Goal: Answer question/provide support

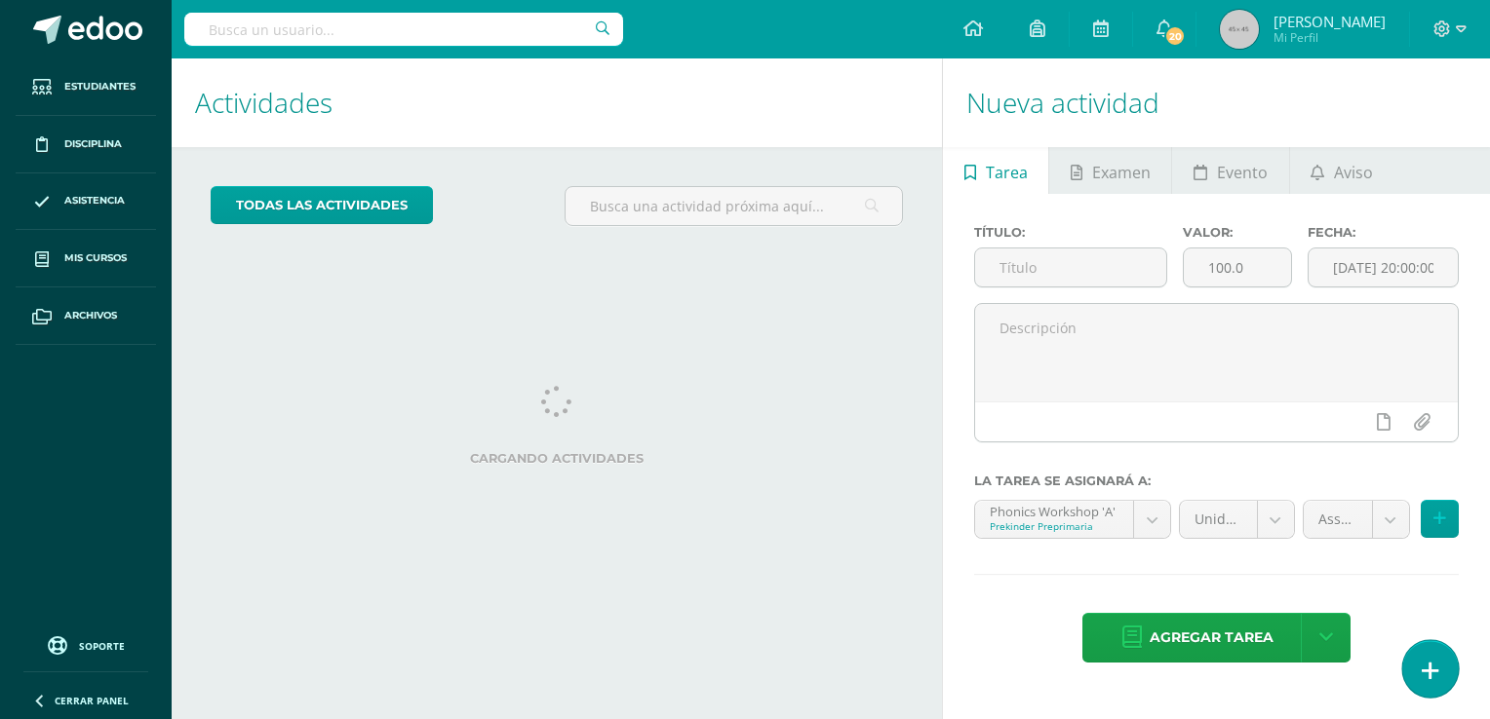
click at [1419, 651] on link at bounding box center [1430, 669] width 56 height 57
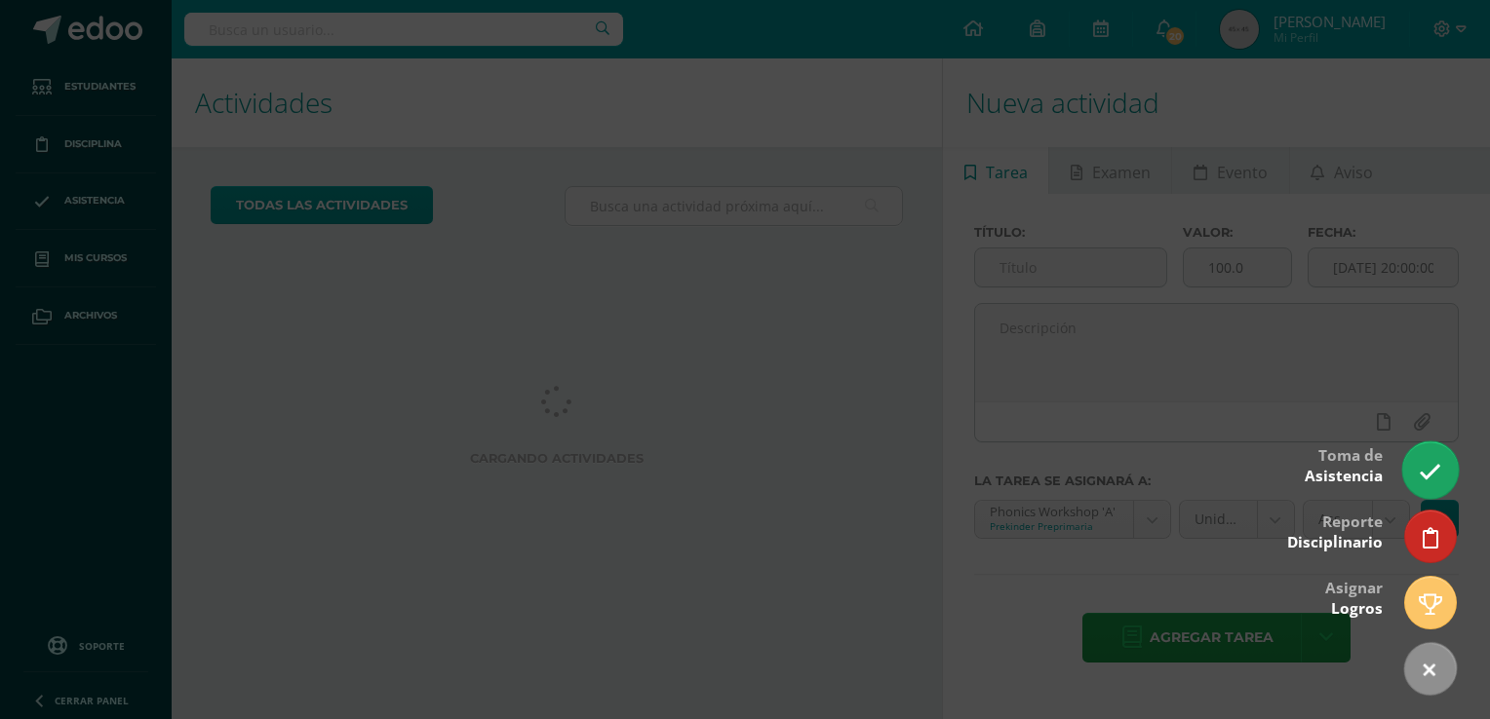
click at [1419, 478] on icon at bounding box center [1429, 472] width 22 height 22
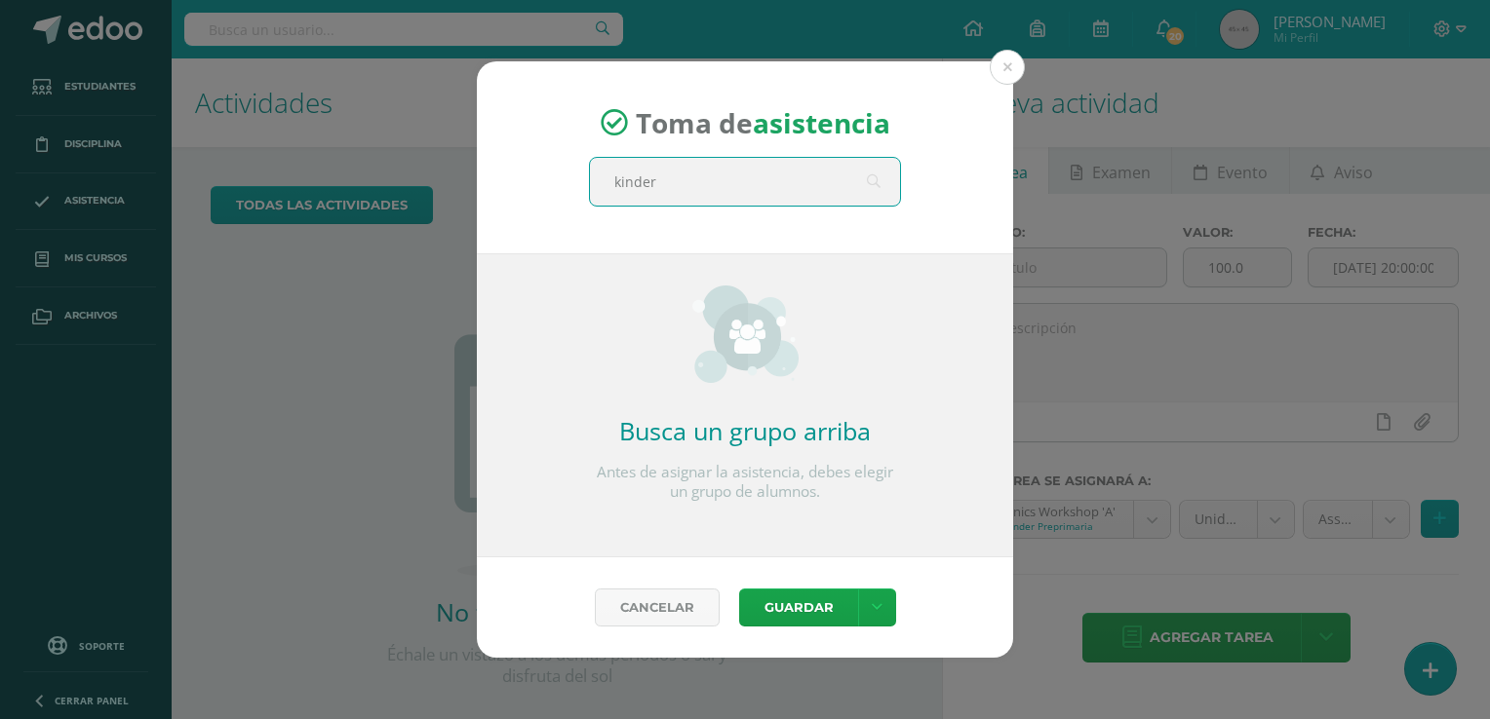
type input "kinder"
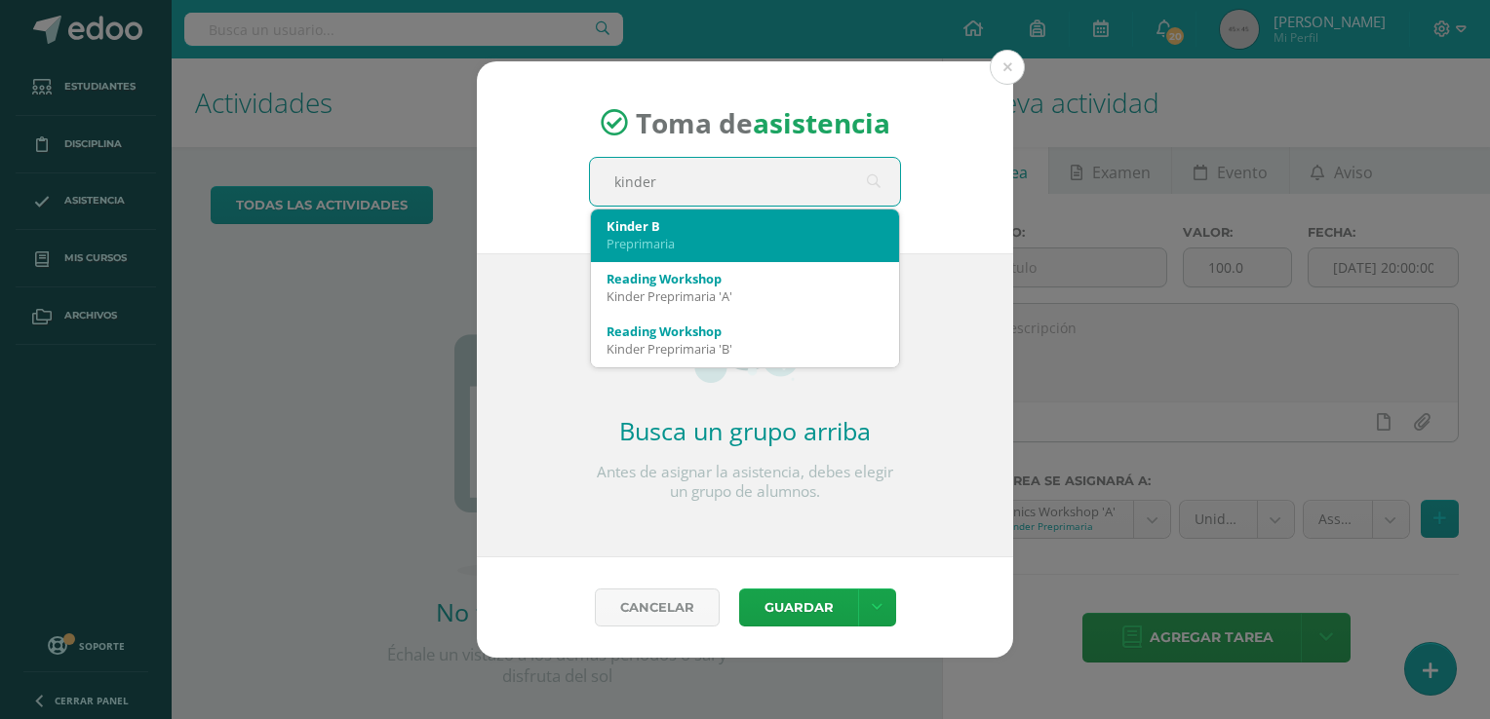
click at [659, 241] on div "Preprimaria" at bounding box center [744, 244] width 277 height 18
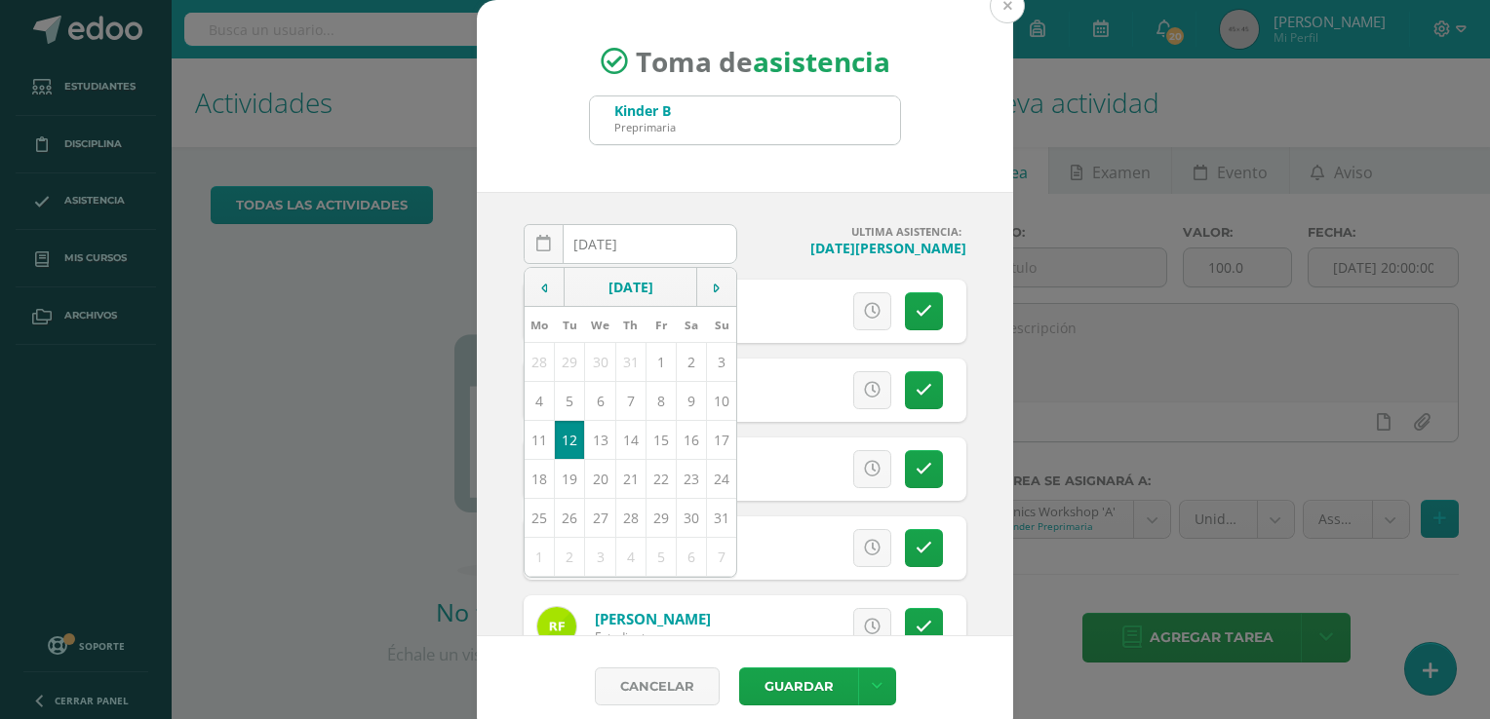
click at [998, 9] on button at bounding box center [1007, 5] width 35 height 35
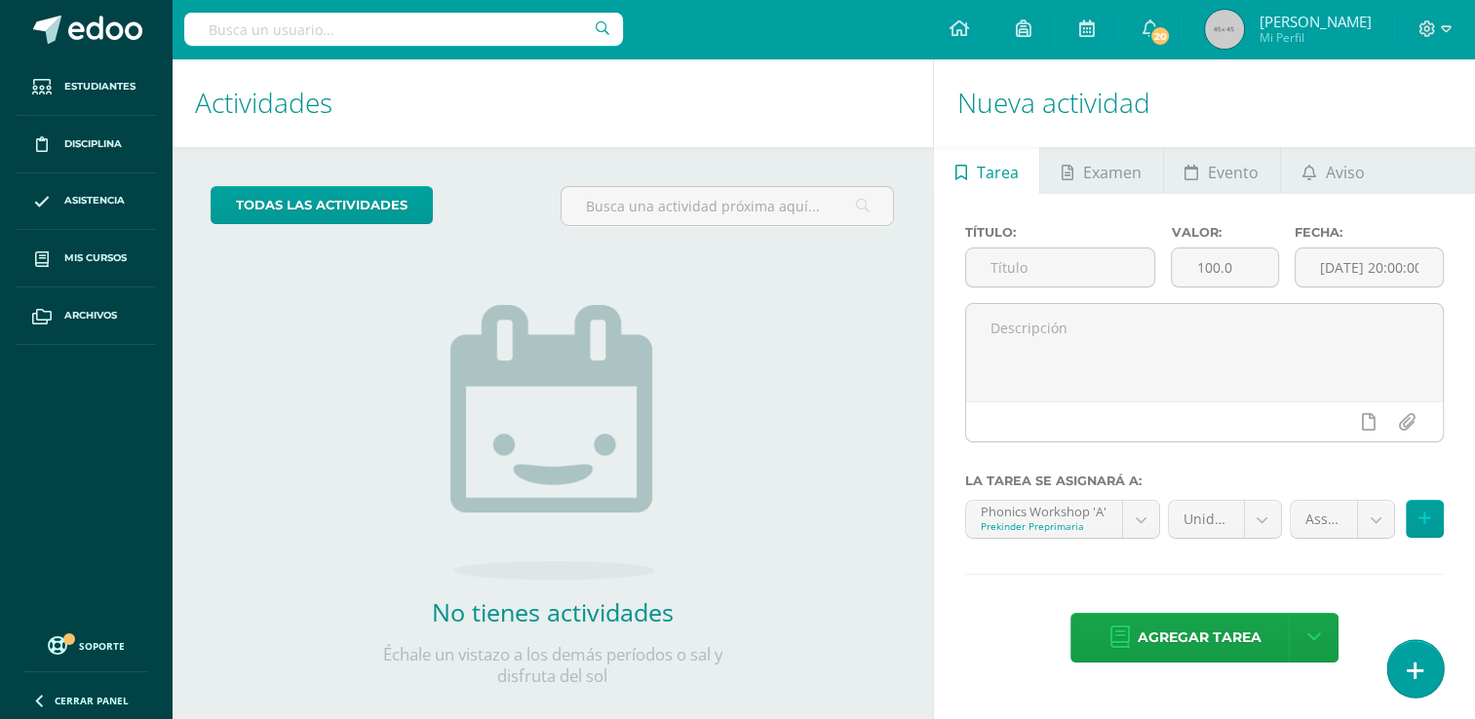
click at [1418, 660] on icon at bounding box center [1416, 671] width 18 height 22
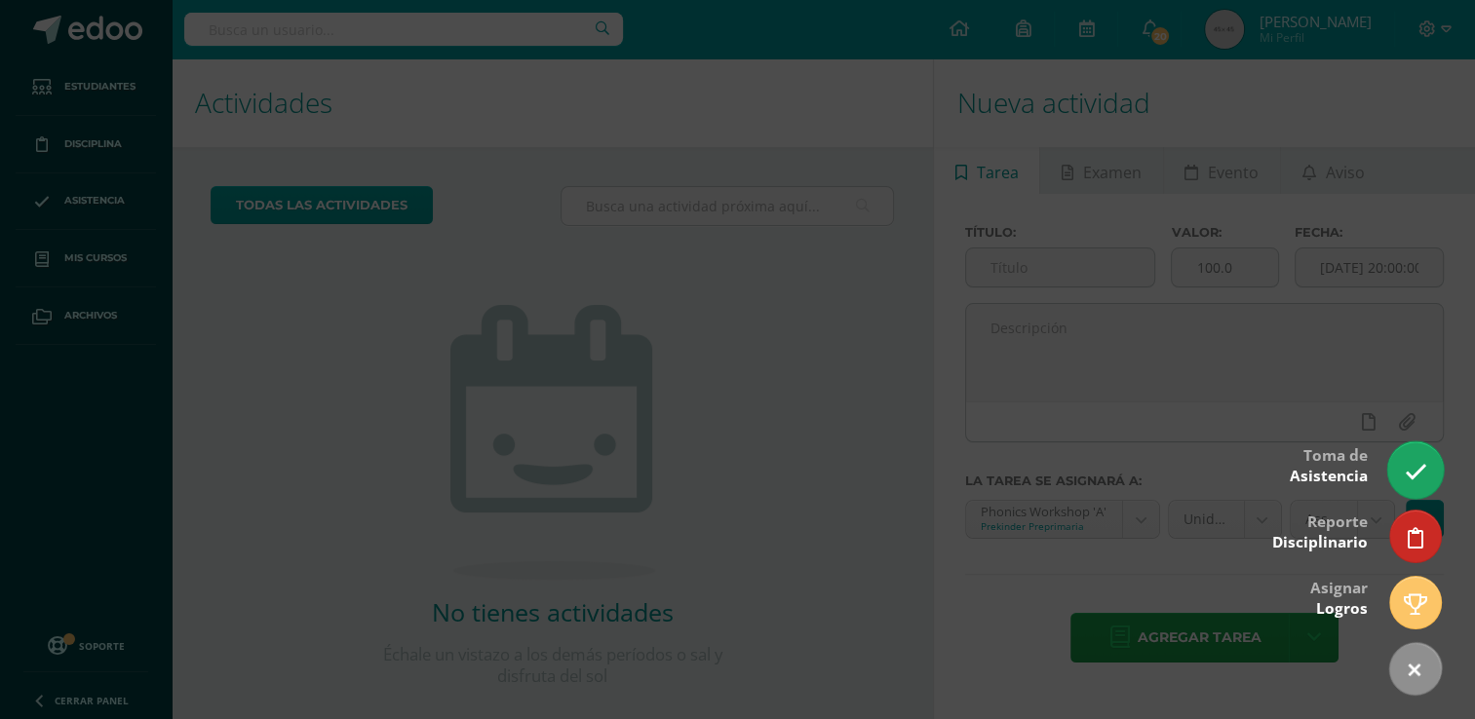
click at [1413, 478] on icon at bounding box center [1415, 472] width 22 height 22
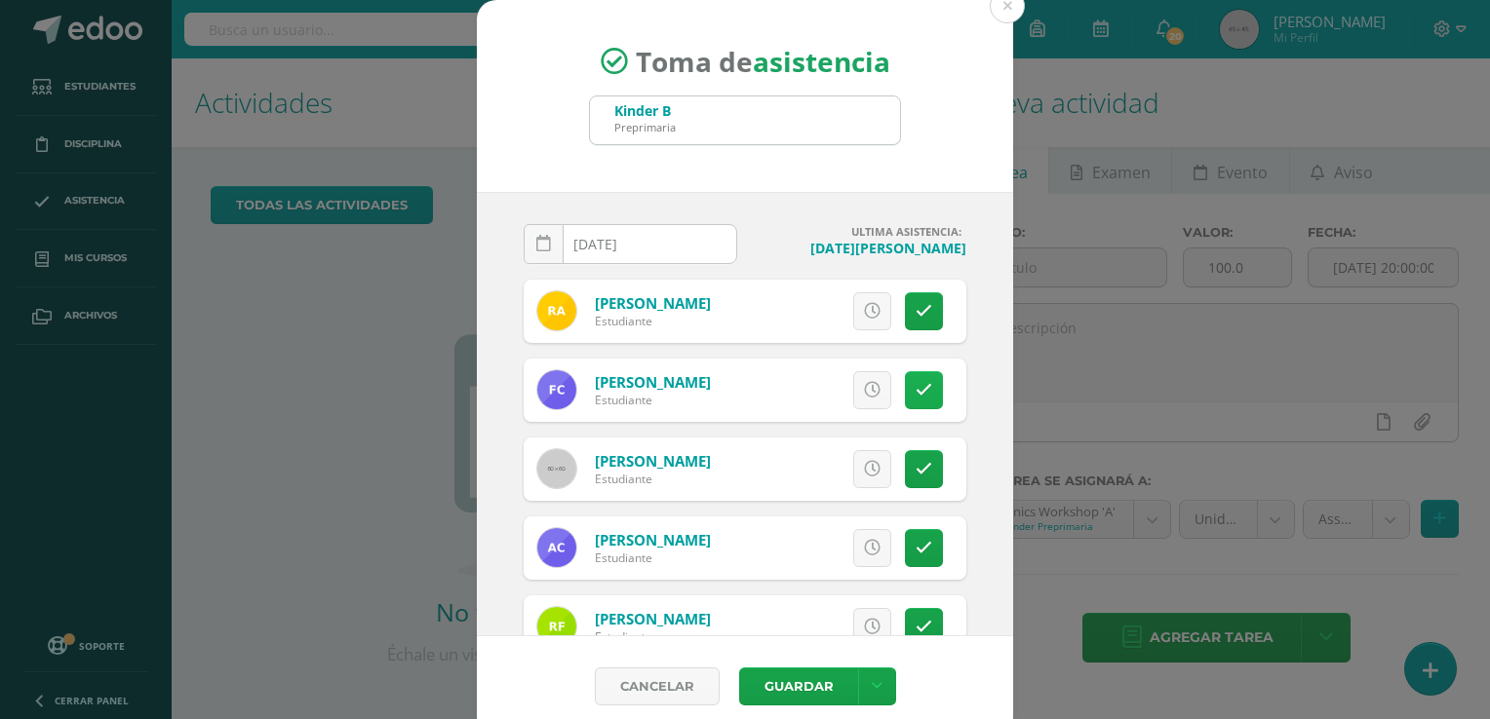
click at [905, 391] on link at bounding box center [924, 390] width 38 height 38
click at [915, 461] on icon at bounding box center [923, 469] width 17 height 17
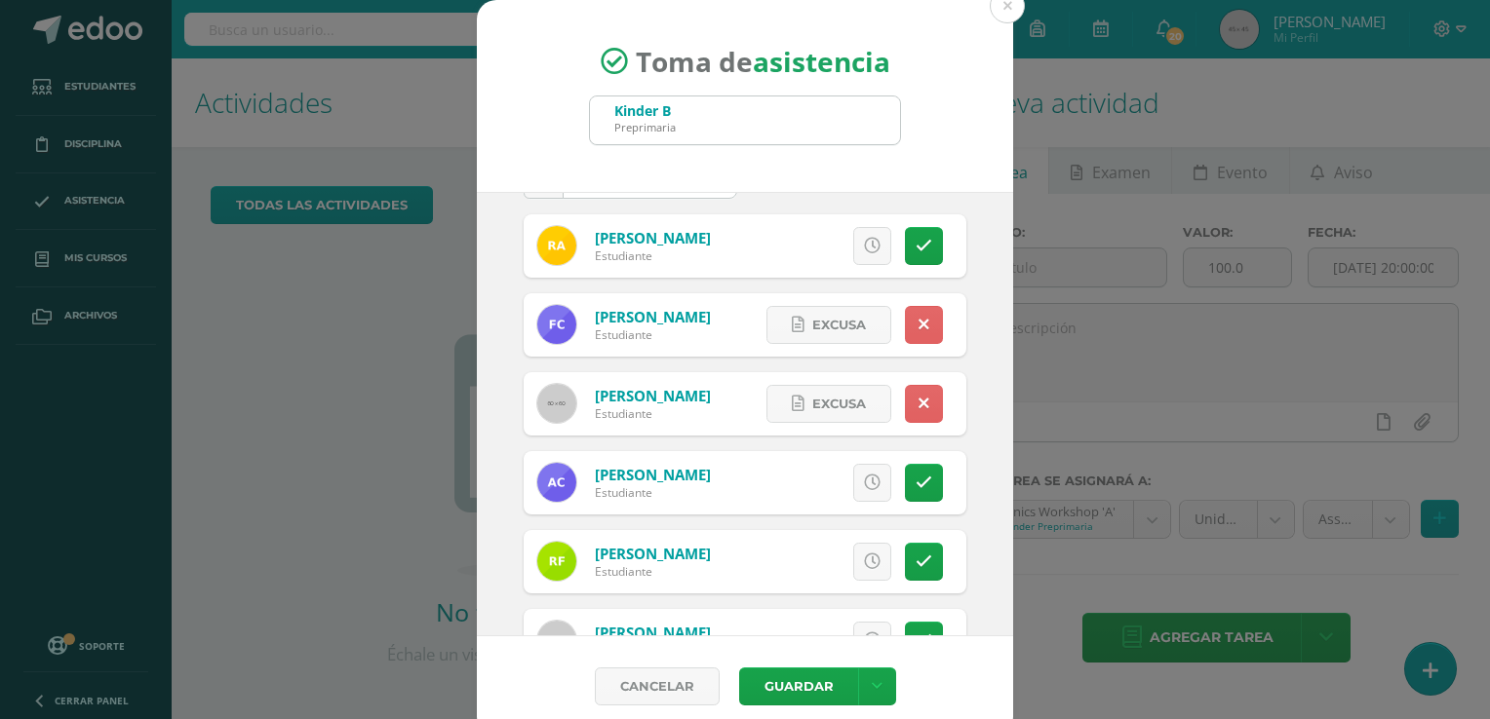
scroll to position [58, 0]
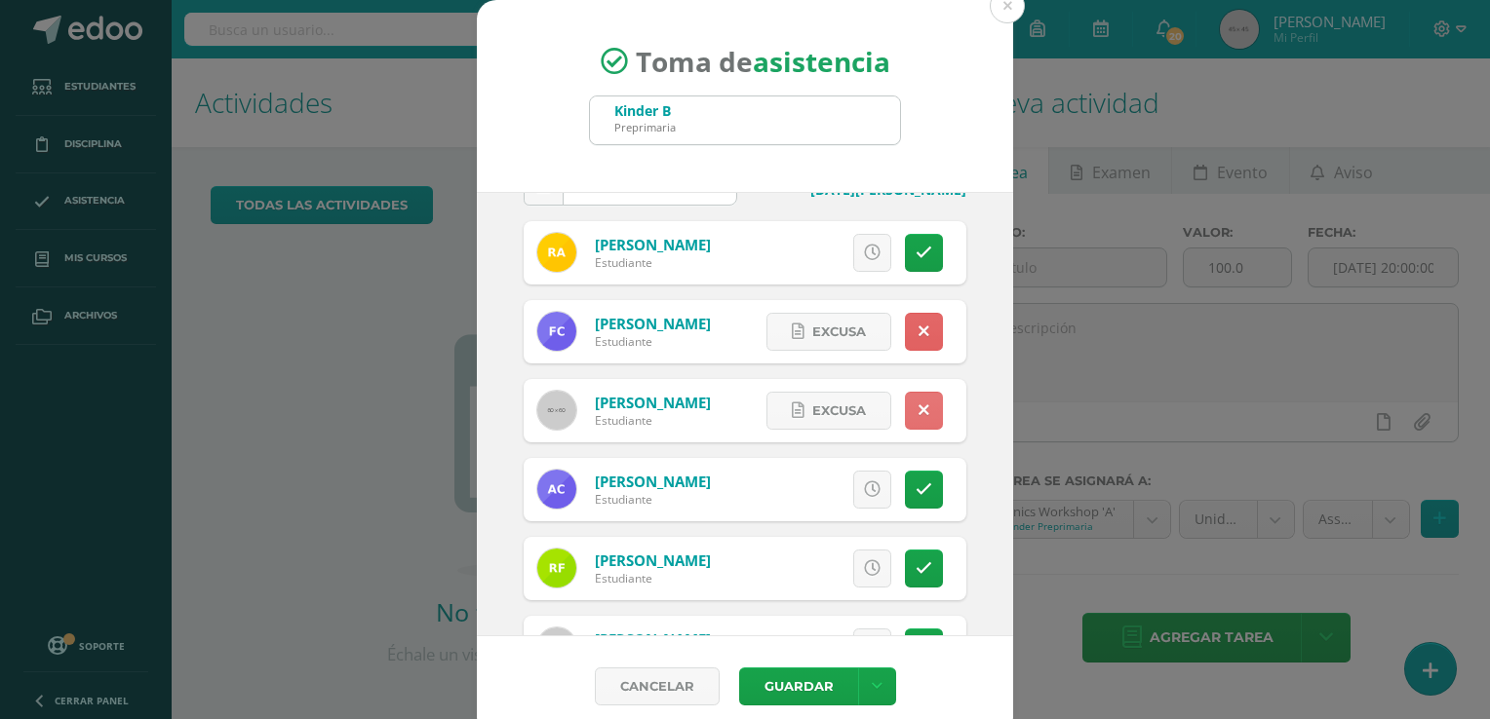
click at [918, 404] on icon at bounding box center [923, 411] width 11 height 17
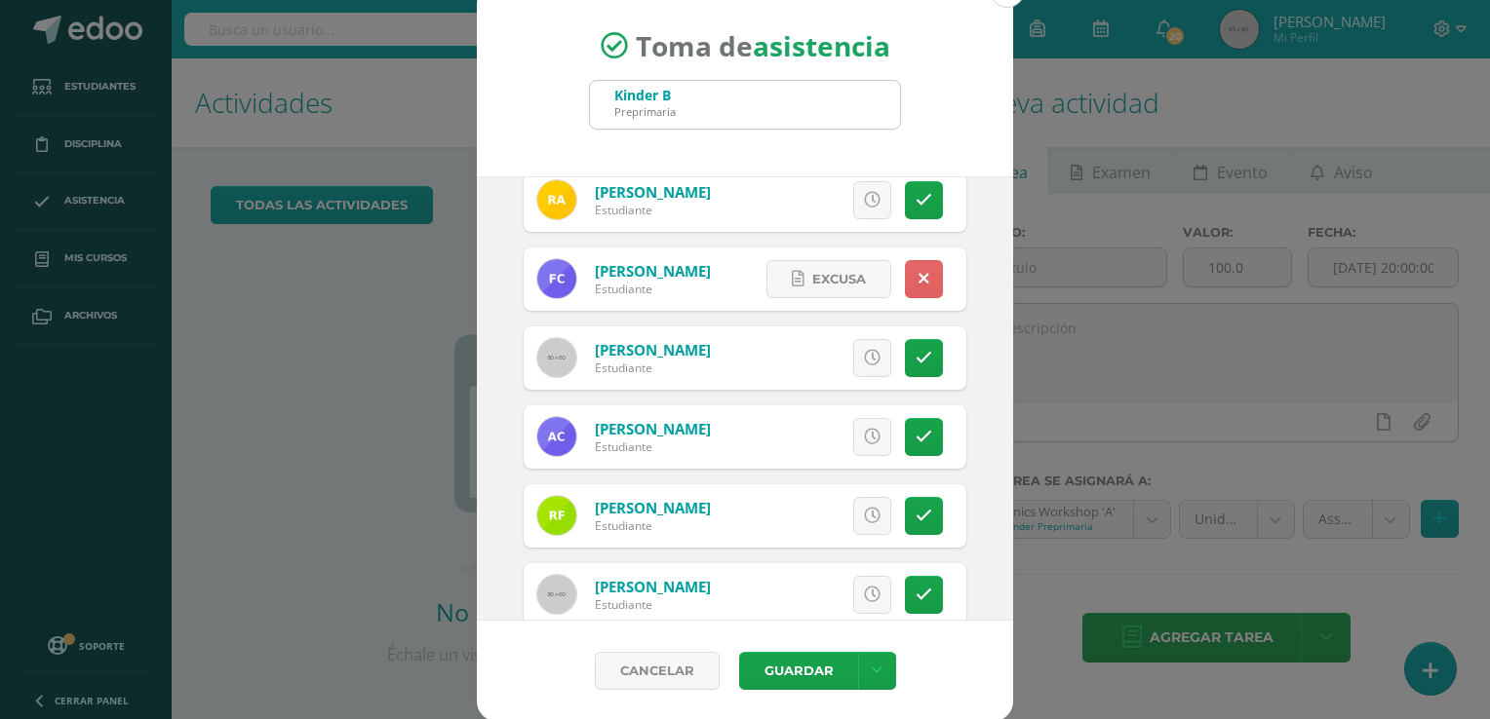
scroll to position [0, 0]
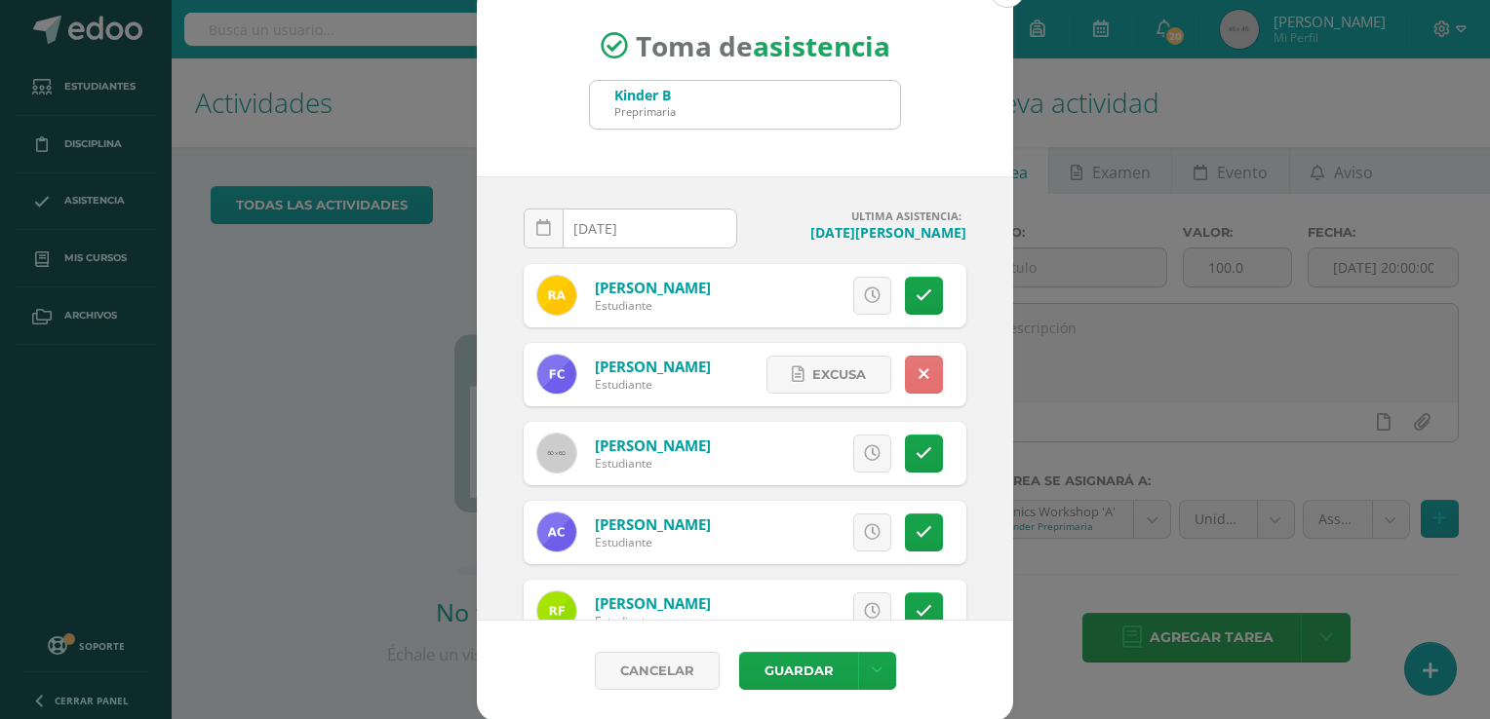
click at [905, 378] on link at bounding box center [924, 375] width 38 height 38
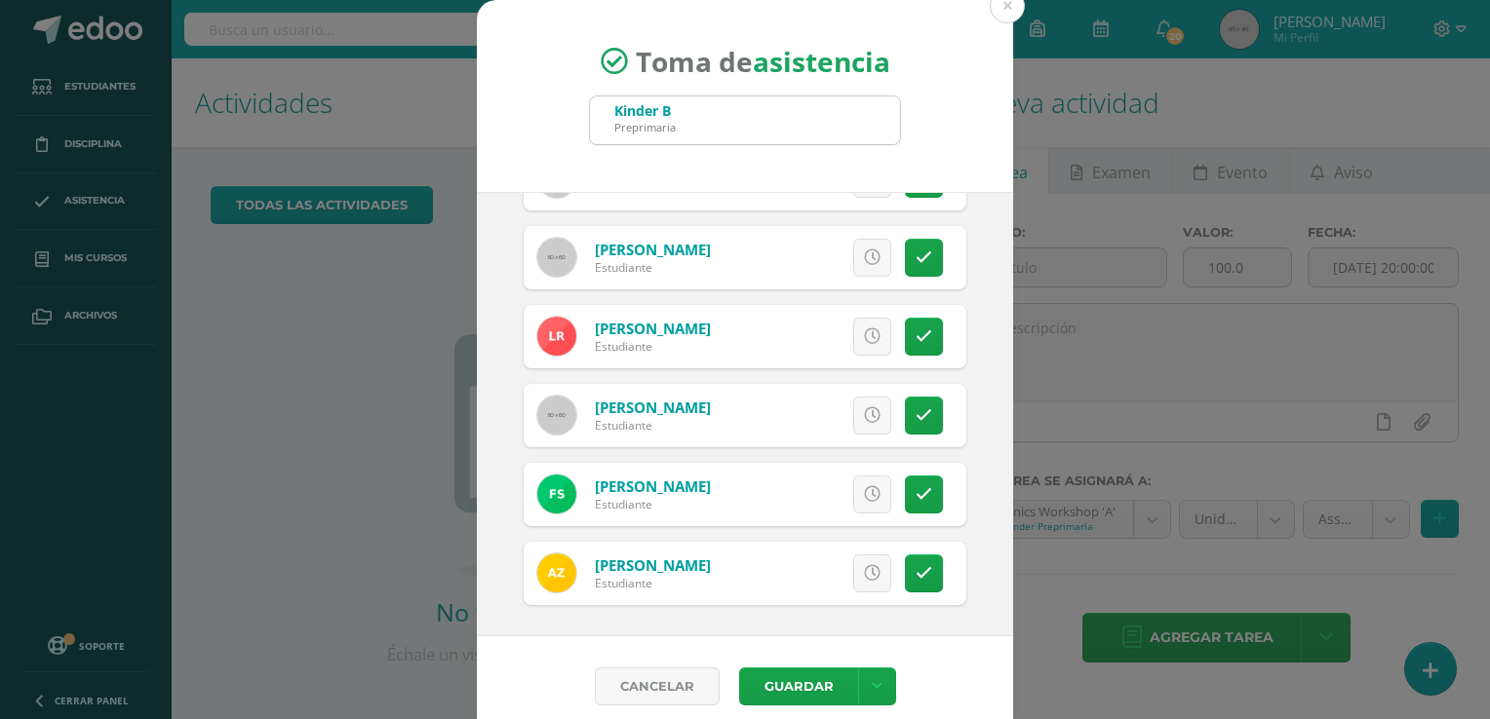
scroll to position [1000, 0]
click at [772, 676] on button "Guardar" at bounding box center [798, 687] width 119 height 38
